Goal: Download file/media

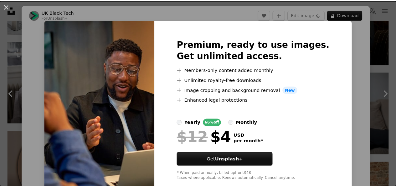
scroll to position [224, 0]
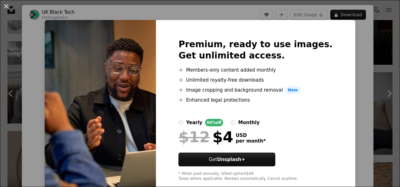
click at [339, 51] on div "An X shape Premium, ready to use images. Get unlimited access. A plus sign Memb…" at bounding box center [200, 93] width 400 height 187
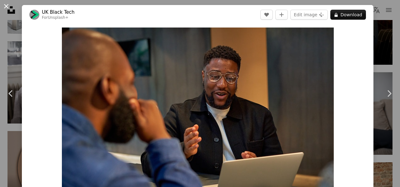
click at [3, 5] on button "An X shape" at bounding box center [7, 7] width 8 height 8
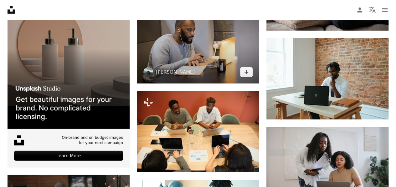
scroll to position [971, 0]
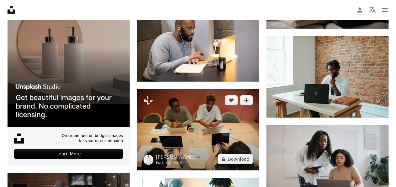
click at [198, 89] on img at bounding box center [198, 129] width 122 height 81
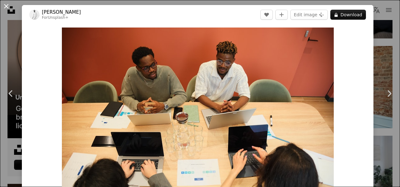
click at [9, 6] on button "An X shape" at bounding box center [7, 7] width 8 height 8
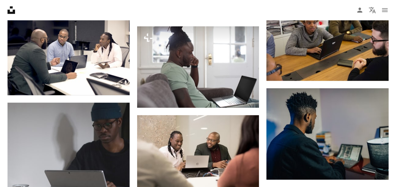
scroll to position [425, 0]
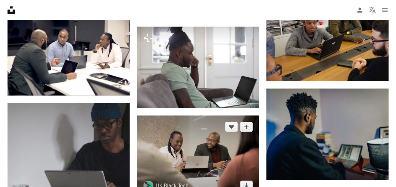
click at [182, 115] on img at bounding box center [198, 155] width 122 height 81
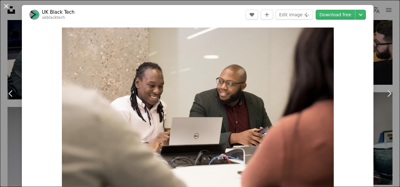
click at [6, 6] on button "An X shape" at bounding box center [7, 7] width 8 height 8
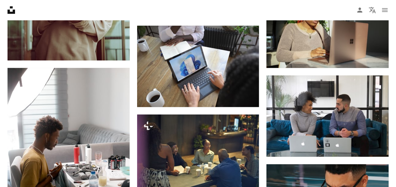
scroll to position [2601, 0]
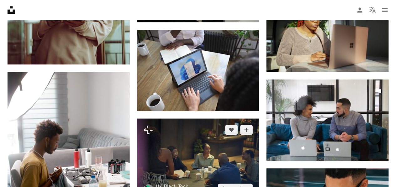
click at [209, 119] on img at bounding box center [198, 159] width 122 height 81
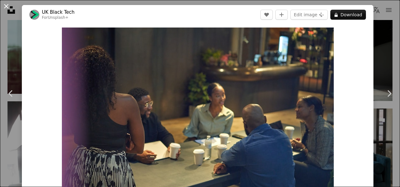
click at [8, 4] on button "An X shape" at bounding box center [7, 7] width 8 height 8
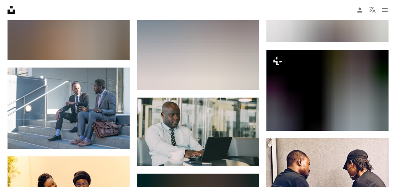
scroll to position [3712, 0]
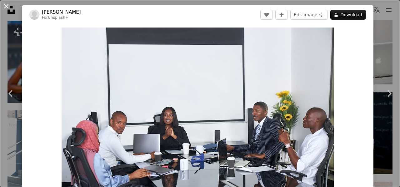
click at [6, 6] on button "An X shape" at bounding box center [7, 7] width 8 height 8
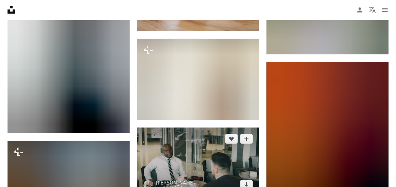
scroll to position [4408, 0]
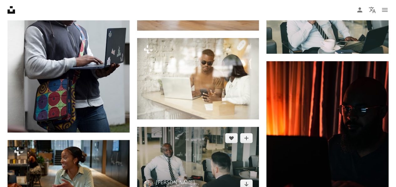
click at [188, 127] on img at bounding box center [198, 161] width 122 height 68
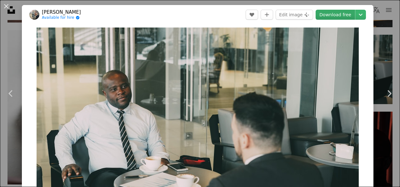
click at [333, 18] on link "Download free" at bounding box center [335, 15] width 39 height 10
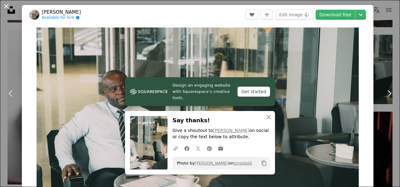
click at [4, 4] on button "An X shape" at bounding box center [7, 7] width 8 height 8
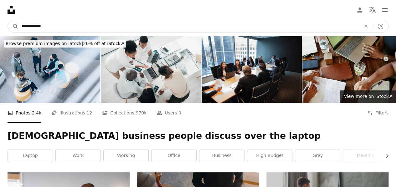
click at [68, 25] on input "**********" at bounding box center [188, 26] width 340 height 12
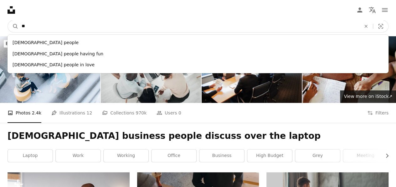
type input "*"
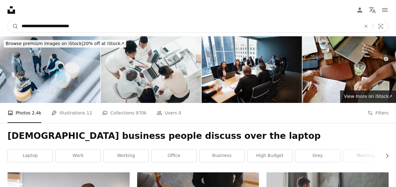
type input "**********"
click at [8, 20] on button "A magnifying glass" at bounding box center [13, 26] width 11 height 12
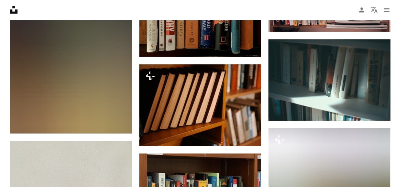
scroll to position [869, 0]
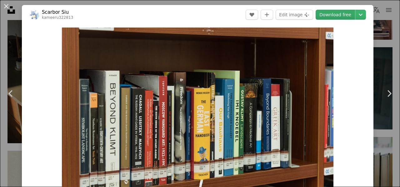
click at [329, 18] on link "Download free" at bounding box center [335, 15] width 39 height 10
